Goal: Task Accomplishment & Management: Complete application form

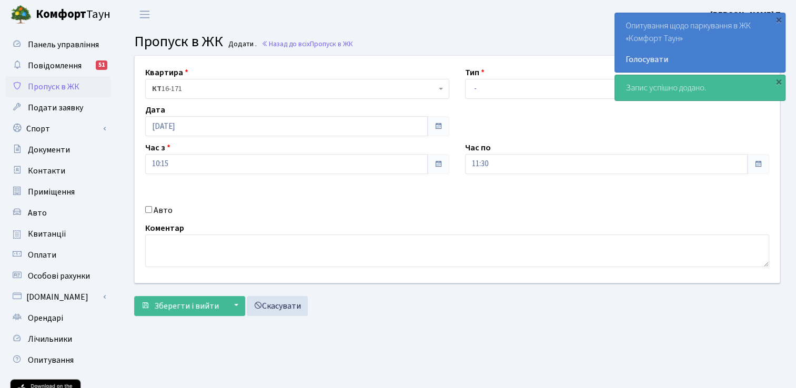
select select "3"
click at [465, 79] on select "- Доставка Таксі Гості Сервіс" at bounding box center [617, 89] width 304 height 20
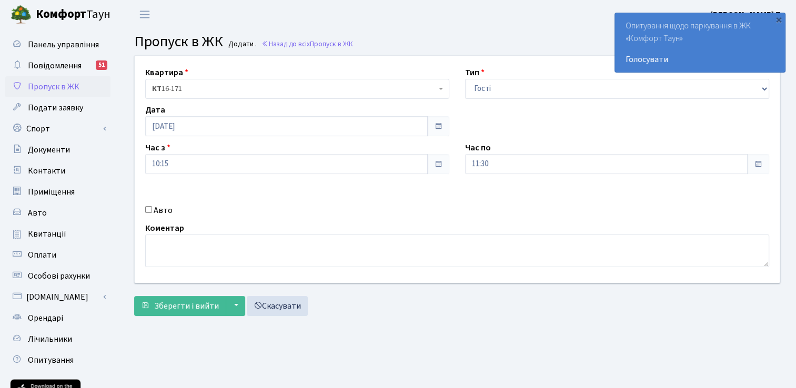
click at [149, 209] on input "Авто" at bounding box center [148, 209] width 7 height 7
checkbox input "true"
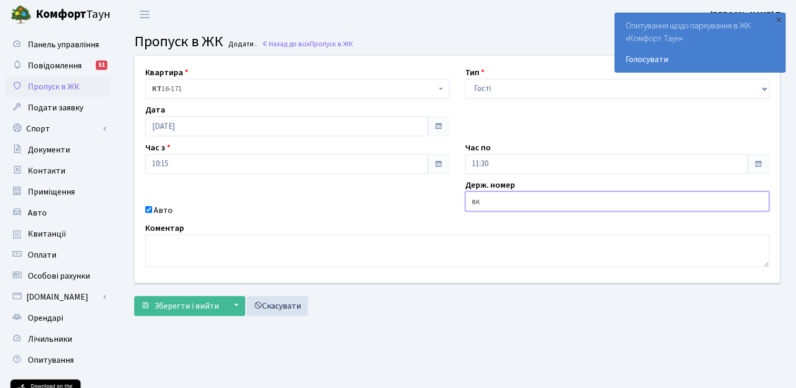
type input "в"
type input "ВК0882ІК"
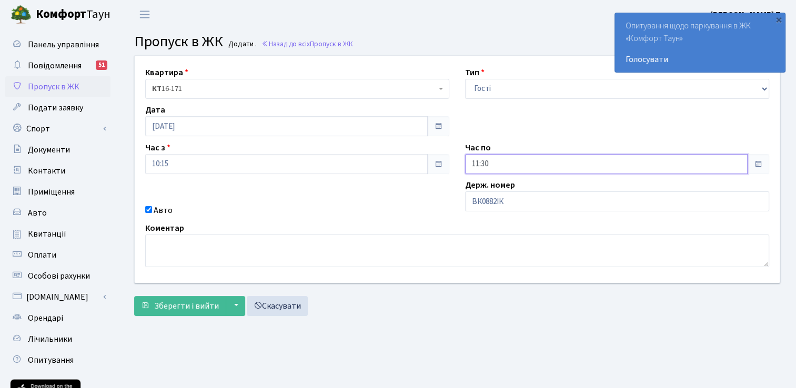
click at [501, 161] on input "11:30" at bounding box center [606, 164] width 282 height 20
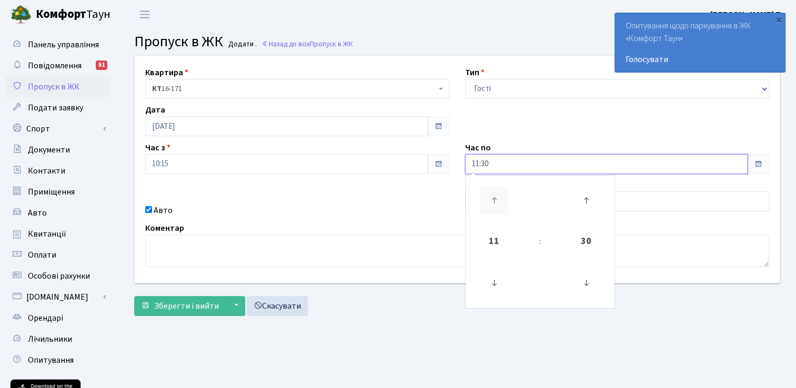
click at [495, 190] on icon at bounding box center [494, 200] width 28 height 28
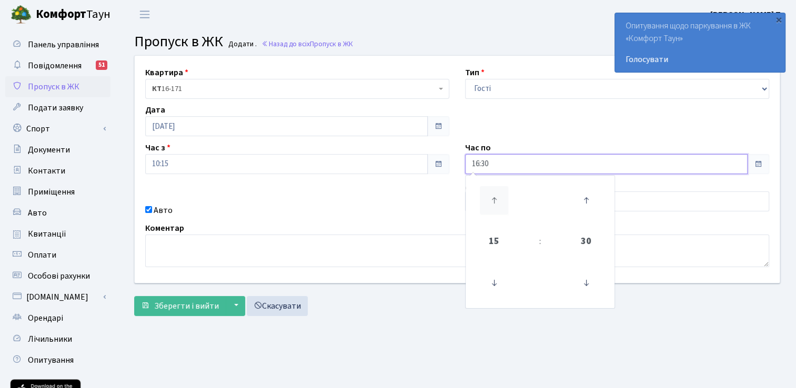
click at [495, 191] on icon at bounding box center [494, 200] width 28 height 28
click at [495, 192] on icon at bounding box center [494, 200] width 28 height 28
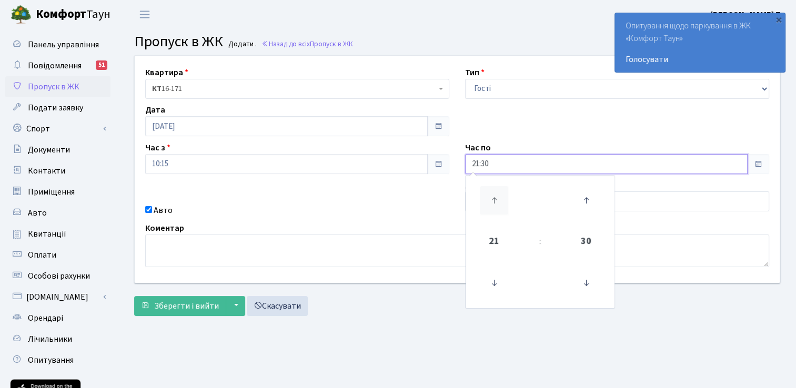
click at [495, 192] on icon at bounding box center [494, 200] width 28 height 28
click at [495, 193] on icon at bounding box center [494, 200] width 28 height 28
click at [495, 194] on icon at bounding box center [494, 200] width 28 height 28
click at [489, 285] on icon at bounding box center [494, 283] width 28 height 28
click at [584, 199] on icon at bounding box center [586, 200] width 28 height 28
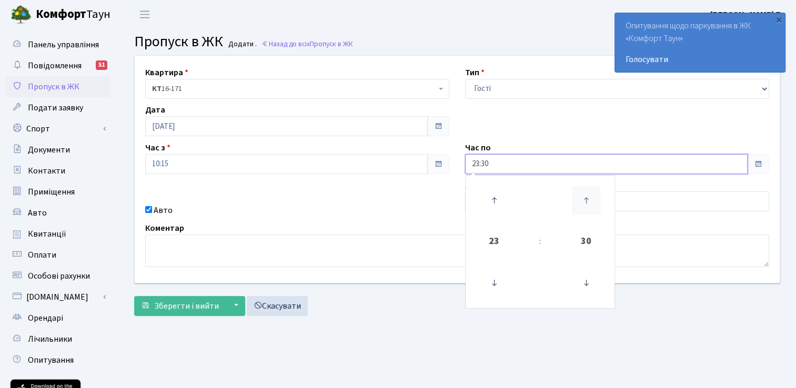
type input "23:45"
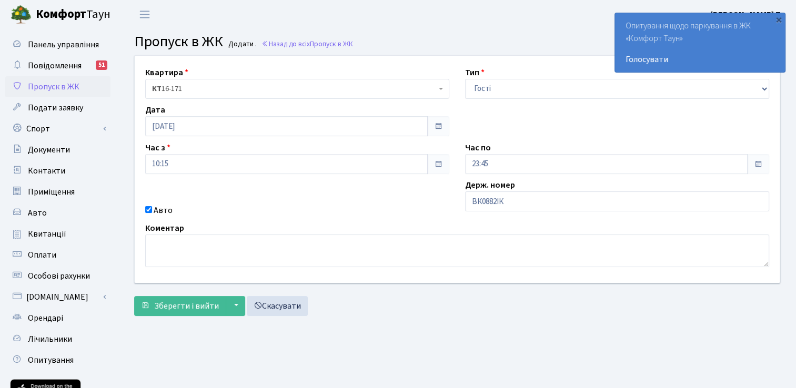
click at [269, 207] on div "Авто" at bounding box center [297, 210] width 320 height 13
click at [190, 302] on span "Зберегти і вийти" at bounding box center [186, 306] width 65 height 12
